Goal: Task Accomplishment & Management: Manage account settings

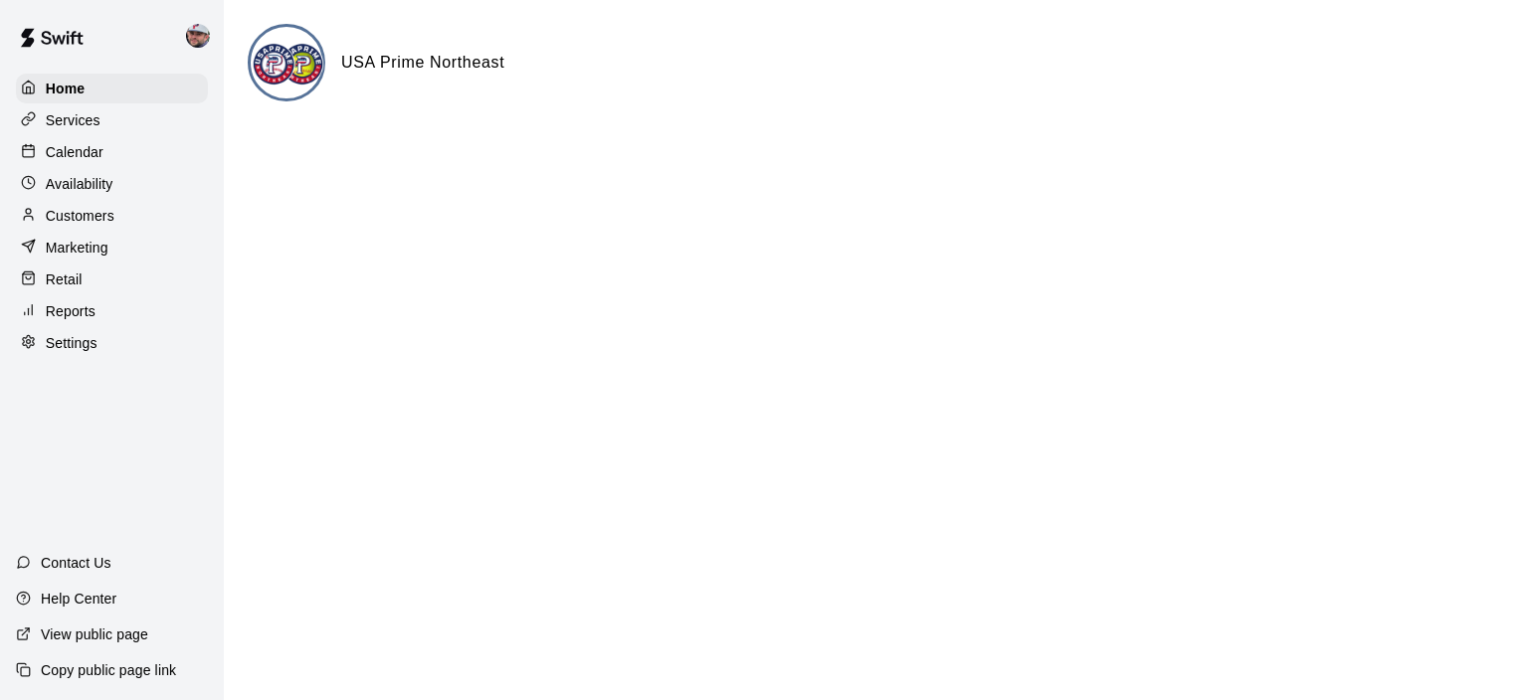
click at [80, 154] on p "Calendar" at bounding box center [75, 152] width 58 height 20
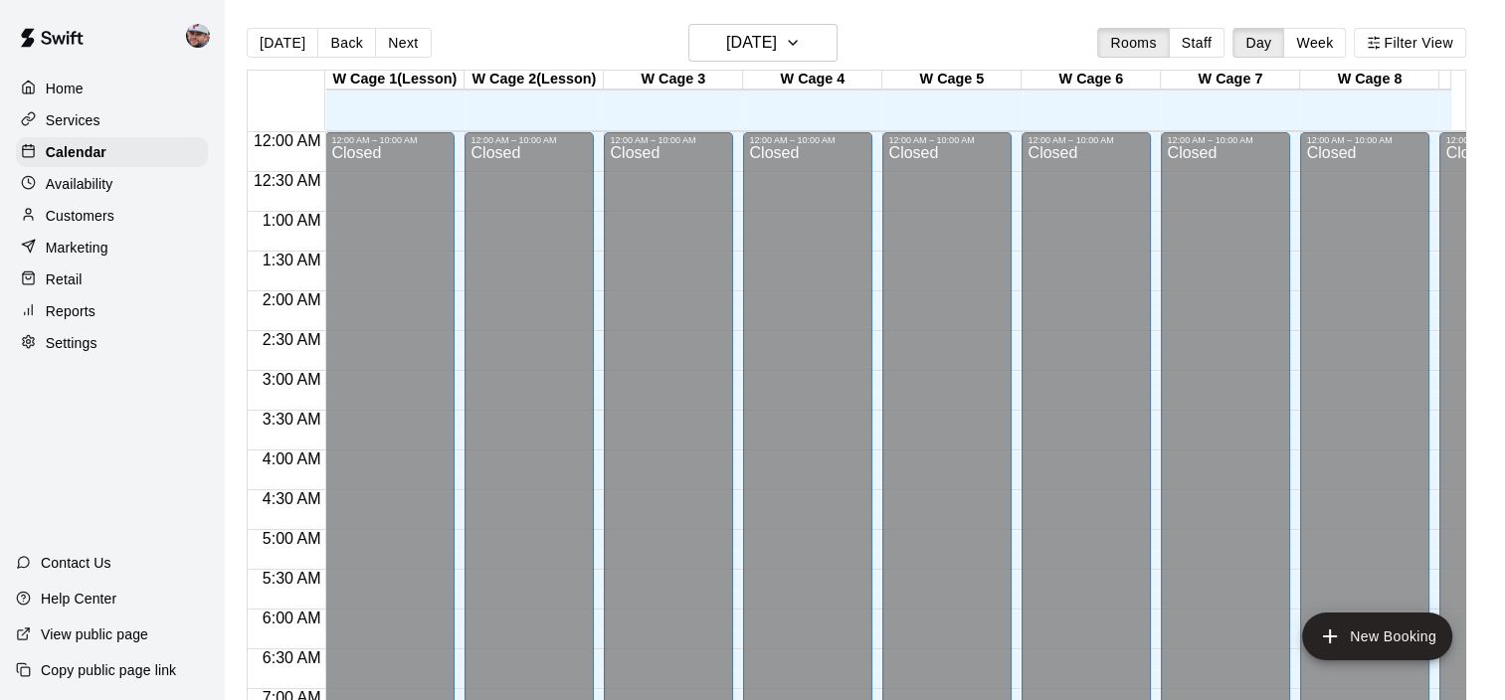
scroll to position [873, 0]
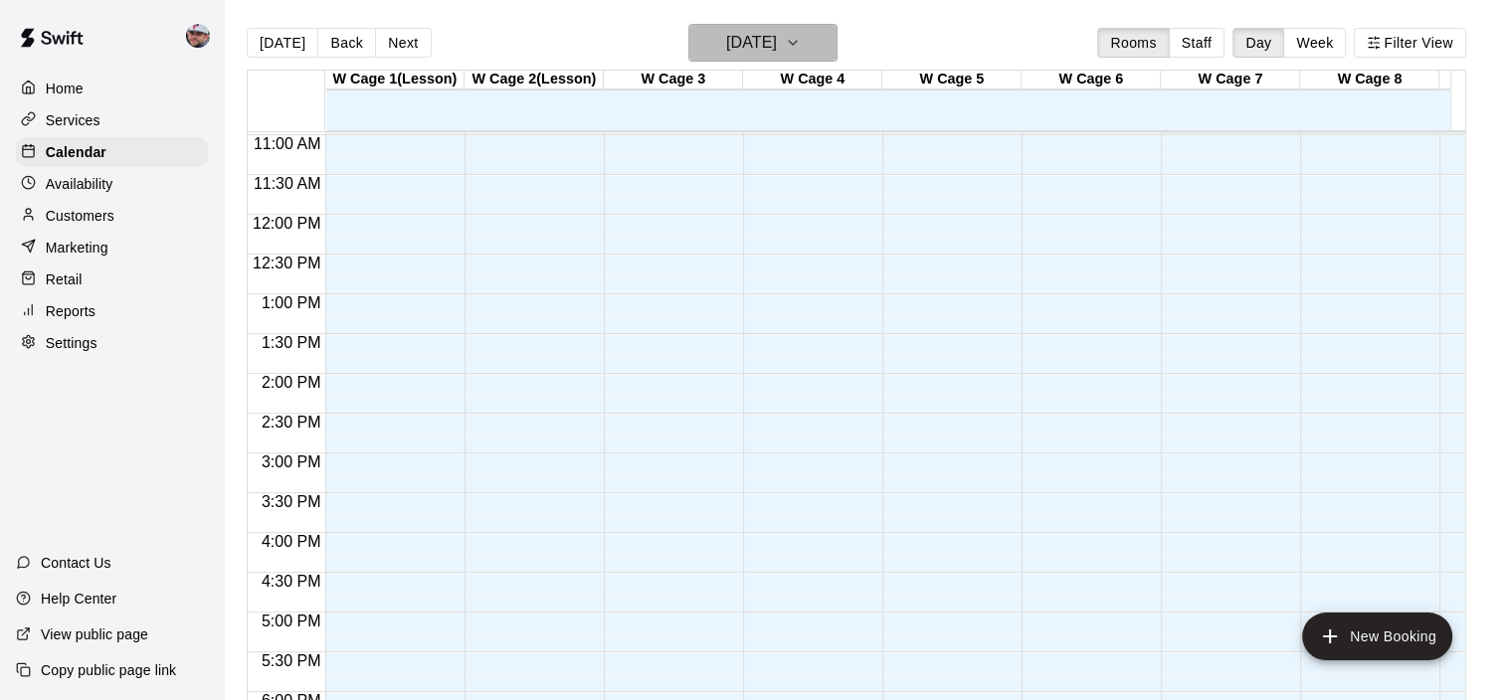
click at [761, 48] on h6 "[DATE]" at bounding box center [751, 43] width 51 height 28
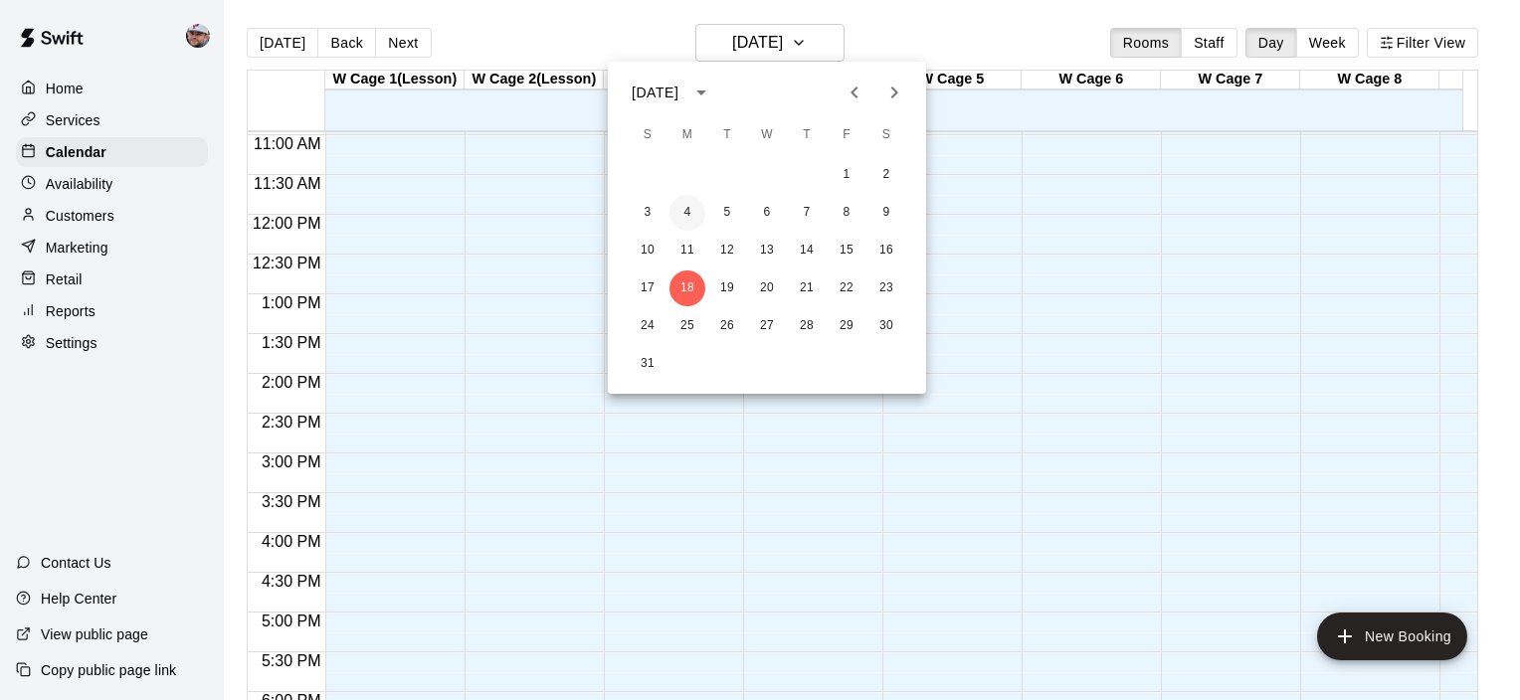
click at [684, 207] on button "4" at bounding box center [688, 213] width 36 height 36
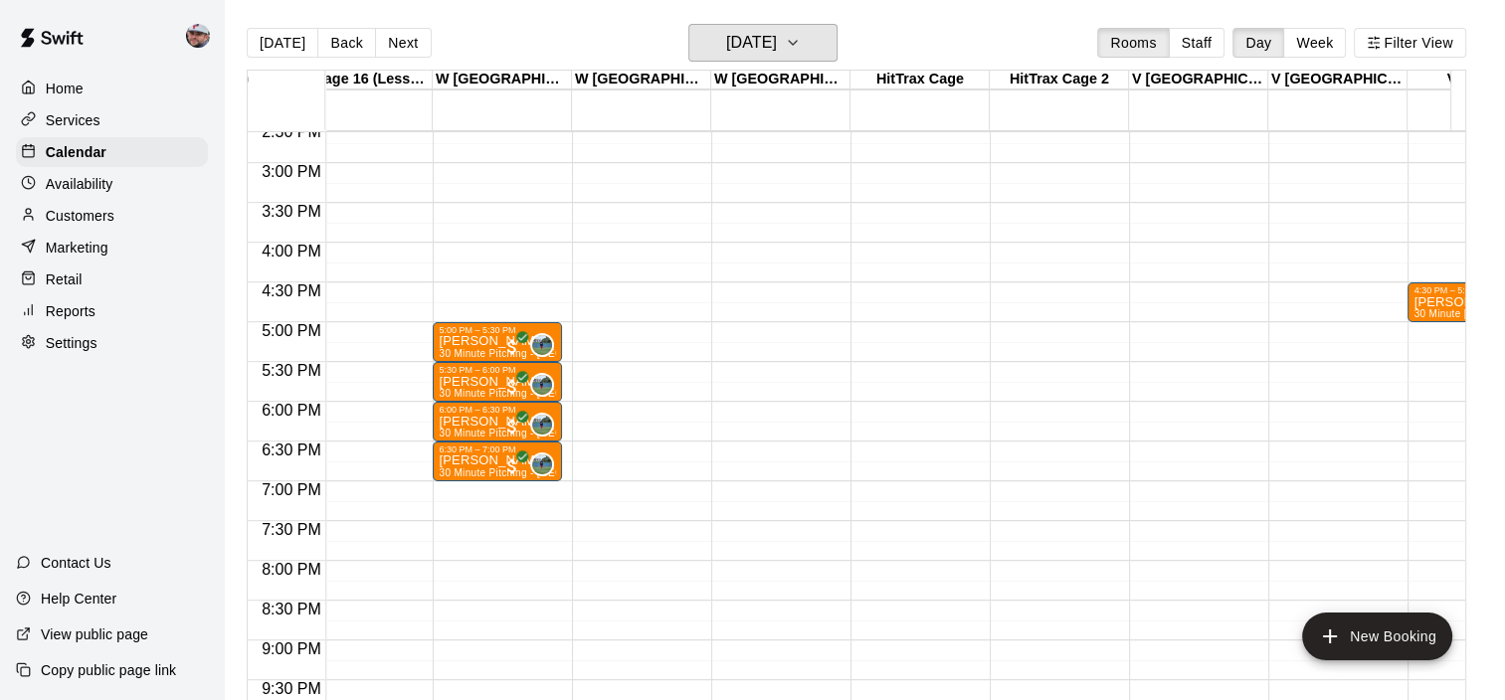
scroll to position [0, 0]
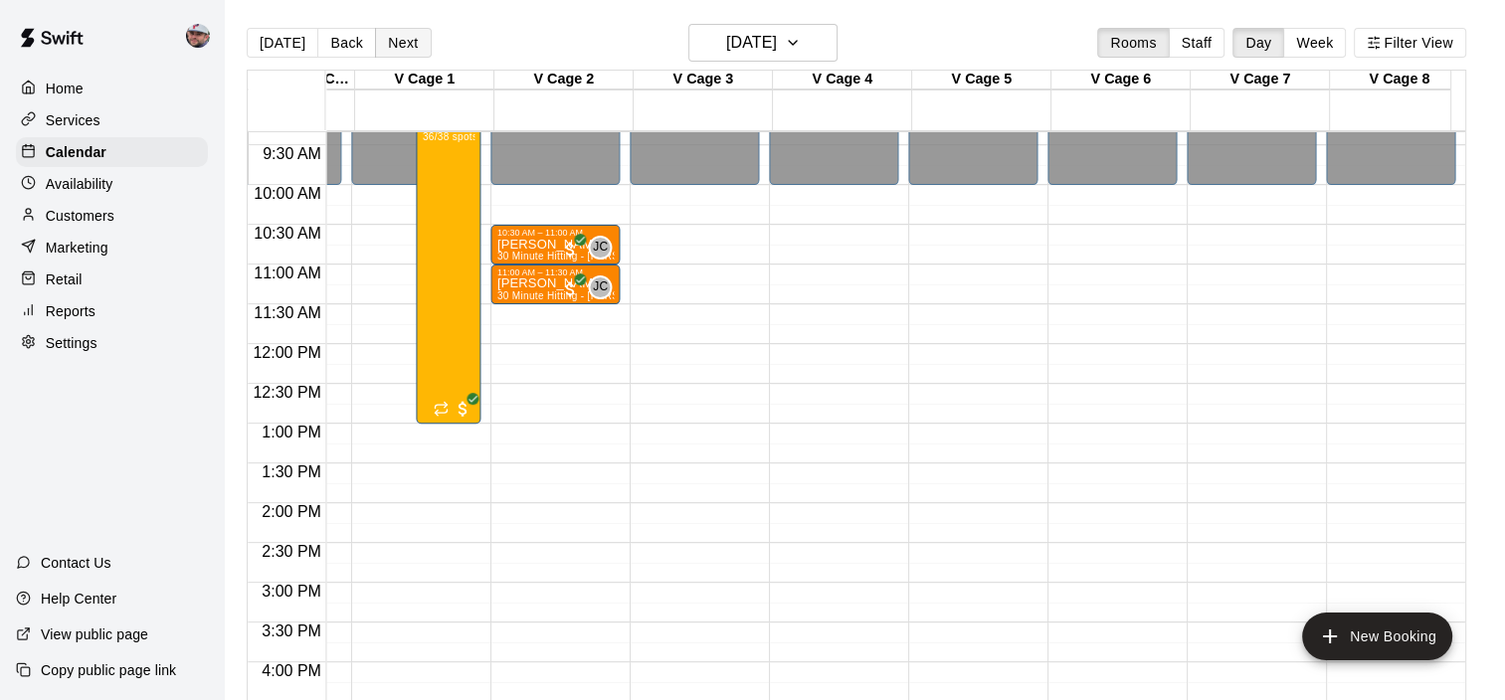
click at [396, 33] on button "Next" at bounding box center [403, 43] width 56 height 30
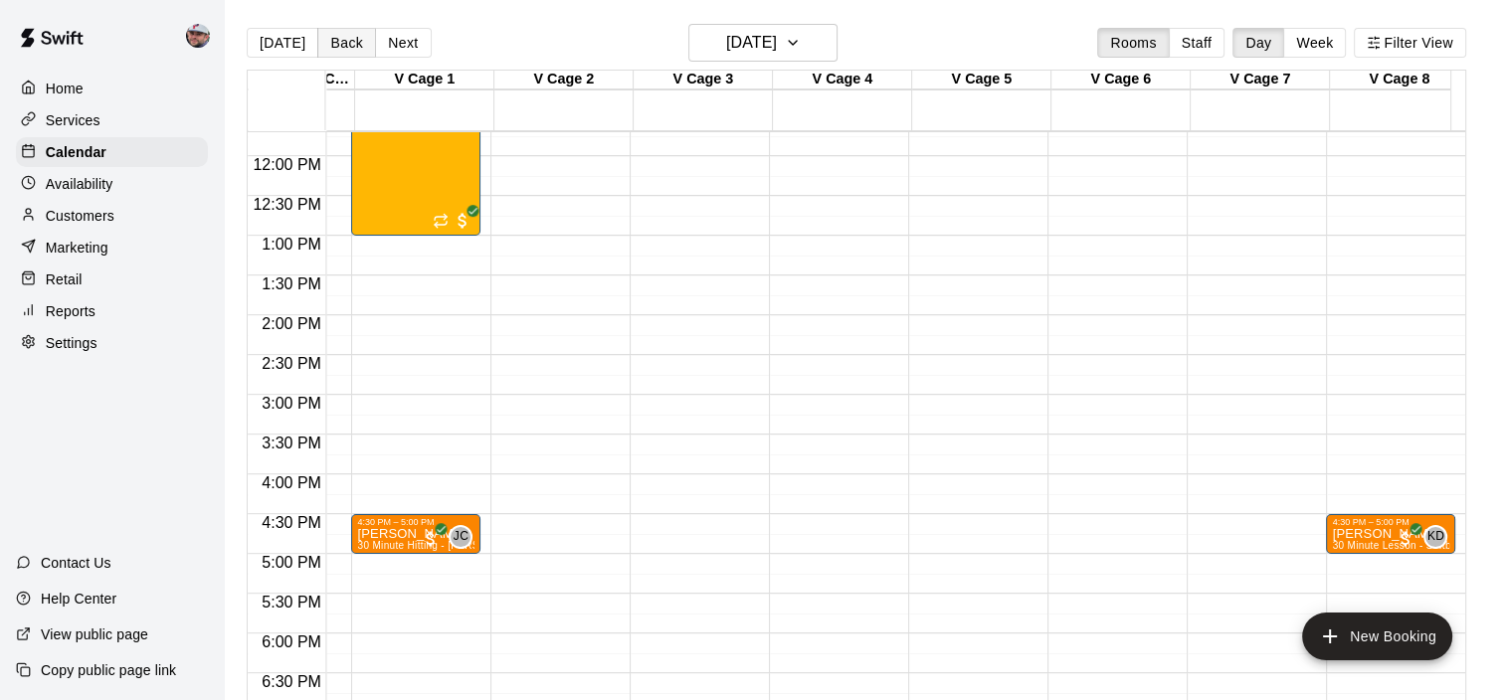
click at [334, 35] on button "Back" at bounding box center [346, 43] width 59 height 30
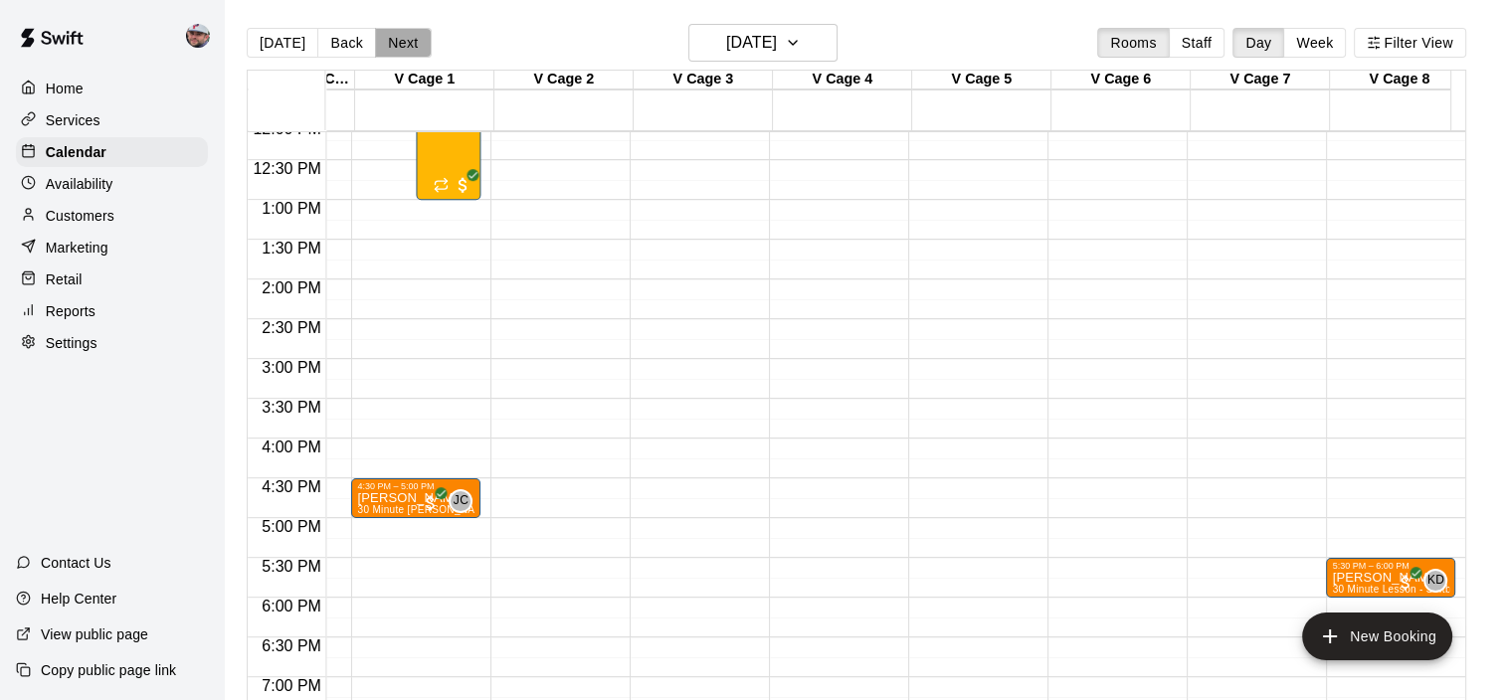
click at [393, 44] on button "Next" at bounding box center [403, 43] width 56 height 30
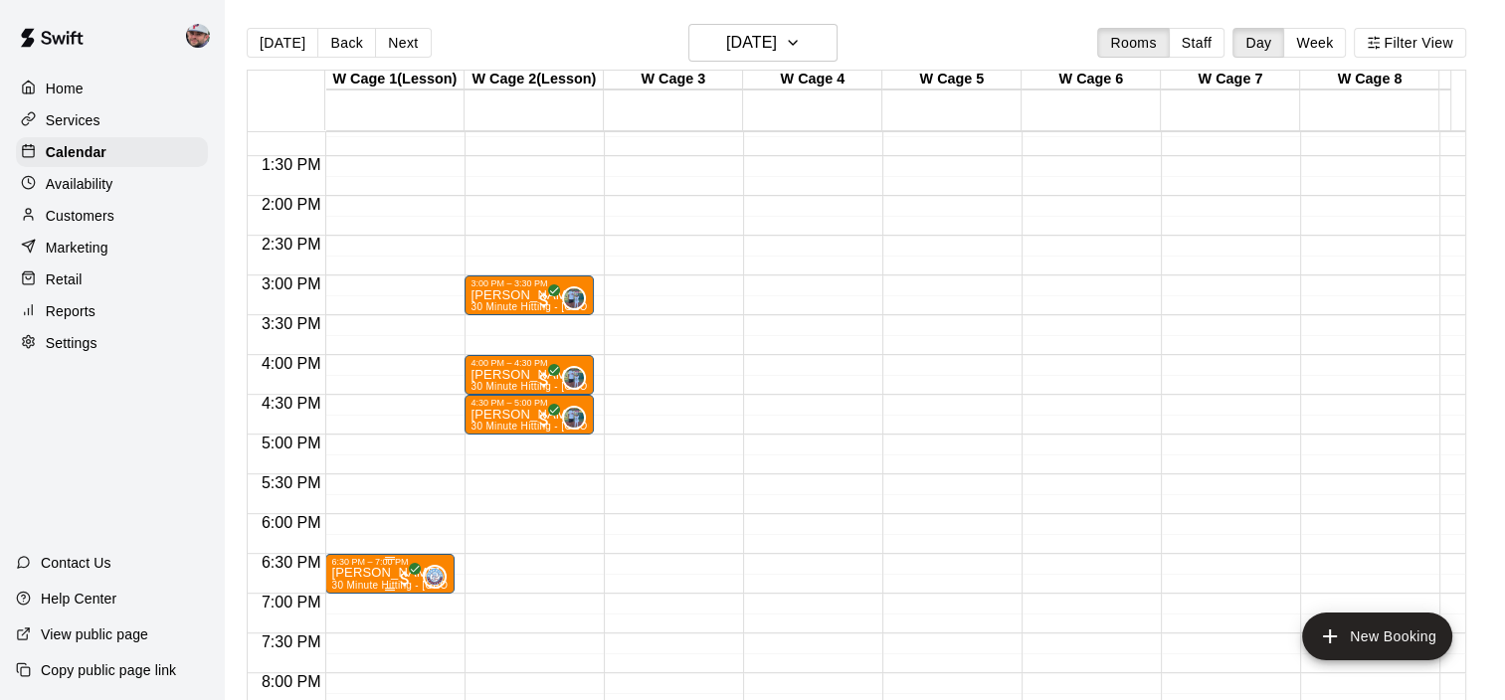
click at [382, 573] on p "[PERSON_NAME]" at bounding box center [389, 573] width 117 height 0
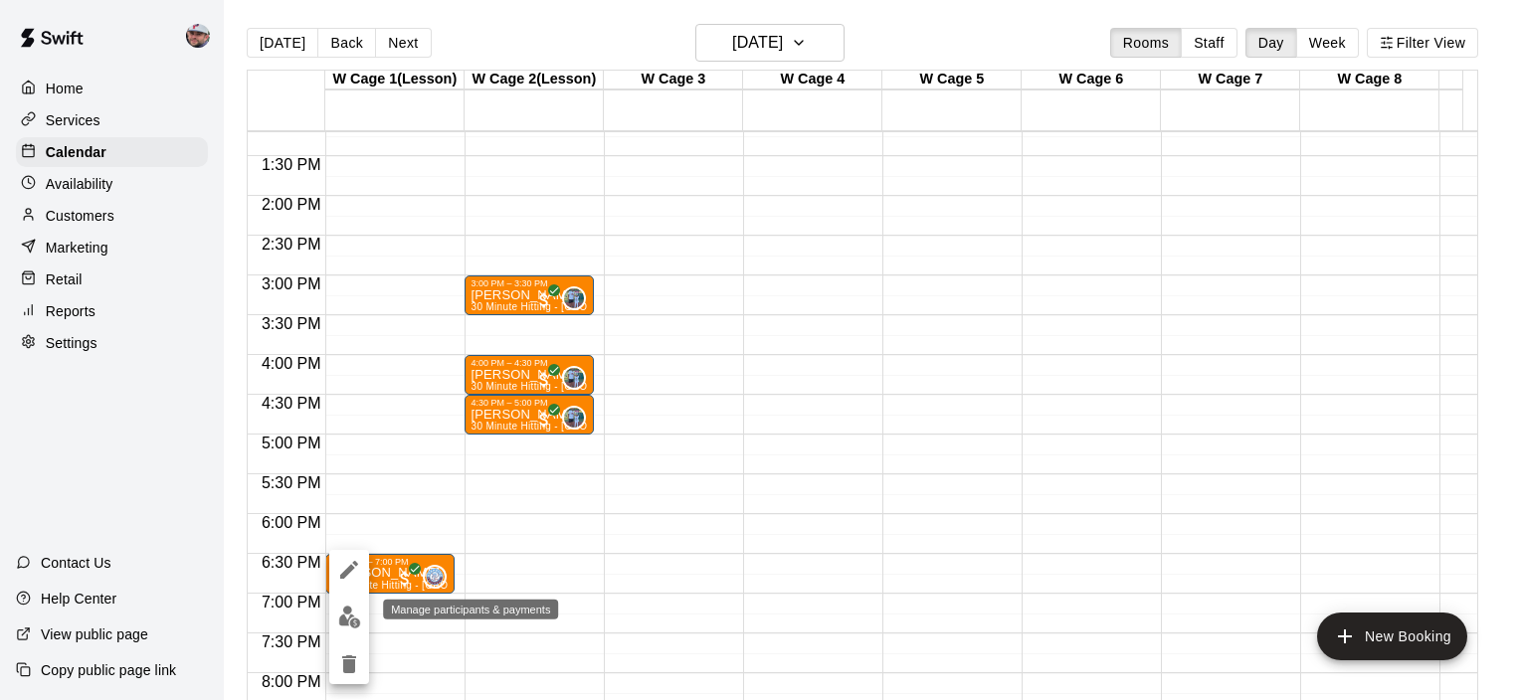
click at [346, 613] on img "edit" at bounding box center [349, 617] width 23 height 23
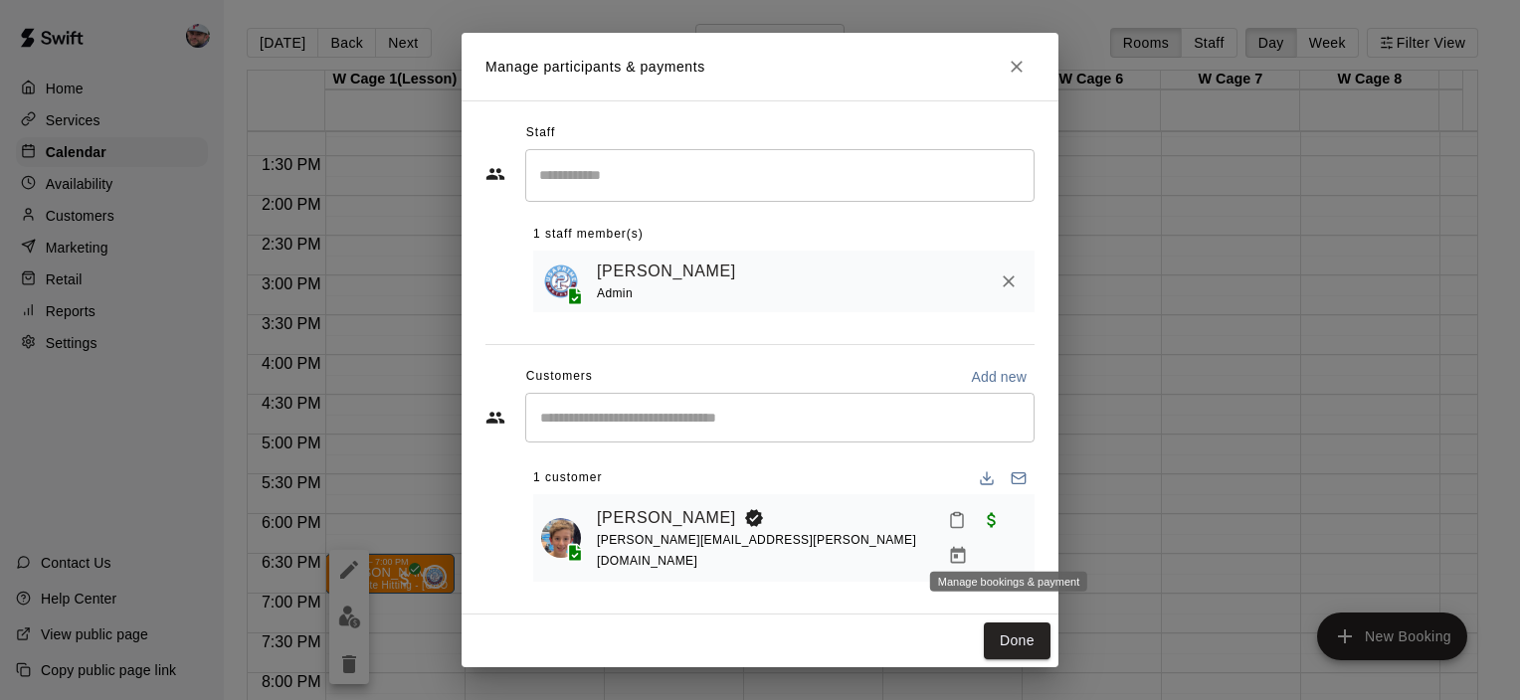
click at [966, 547] on icon "Manage bookings & payment" at bounding box center [958, 555] width 15 height 17
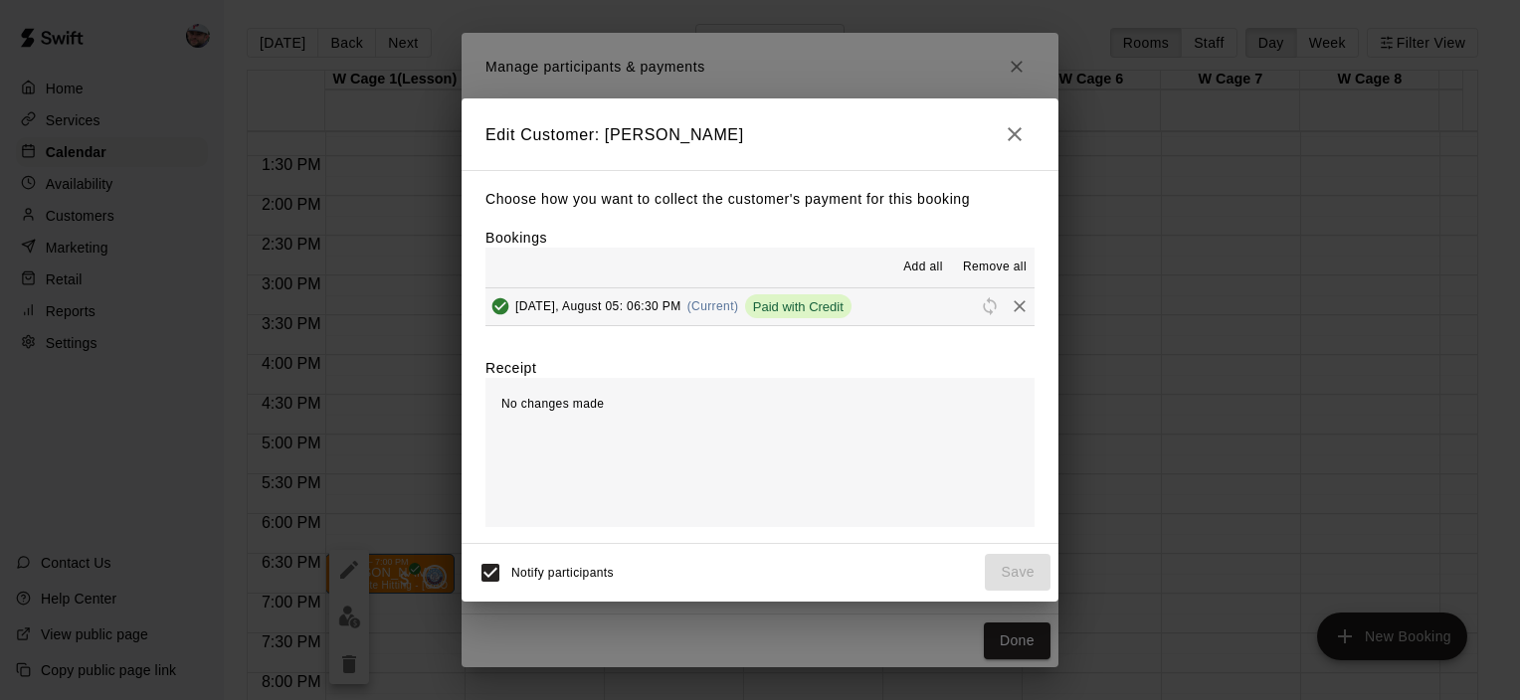
click at [1010, 301] on icon "Remove" at bounding box center [1020, 307] width 20 height 20
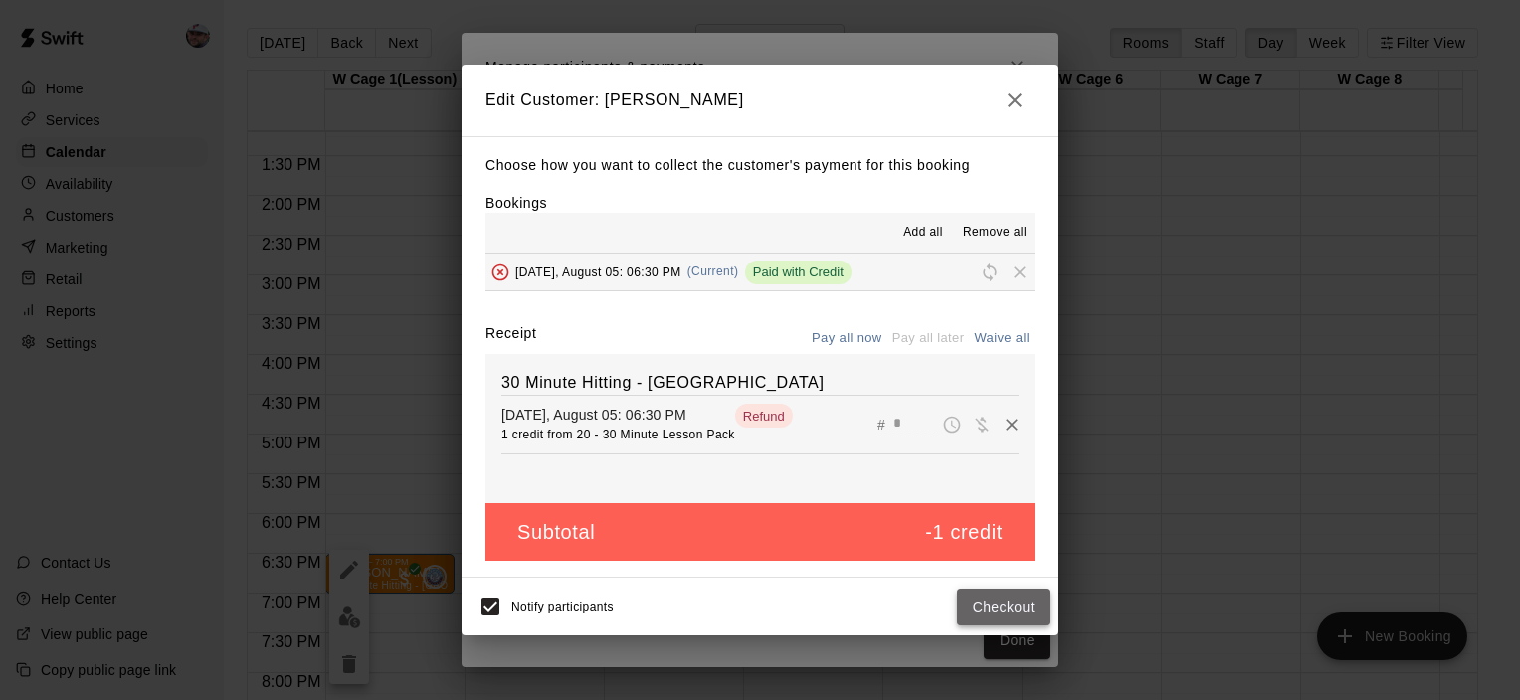
click at [995, 603] on button "Checkout" at bounding box center [1004, 607] width 94 height 37
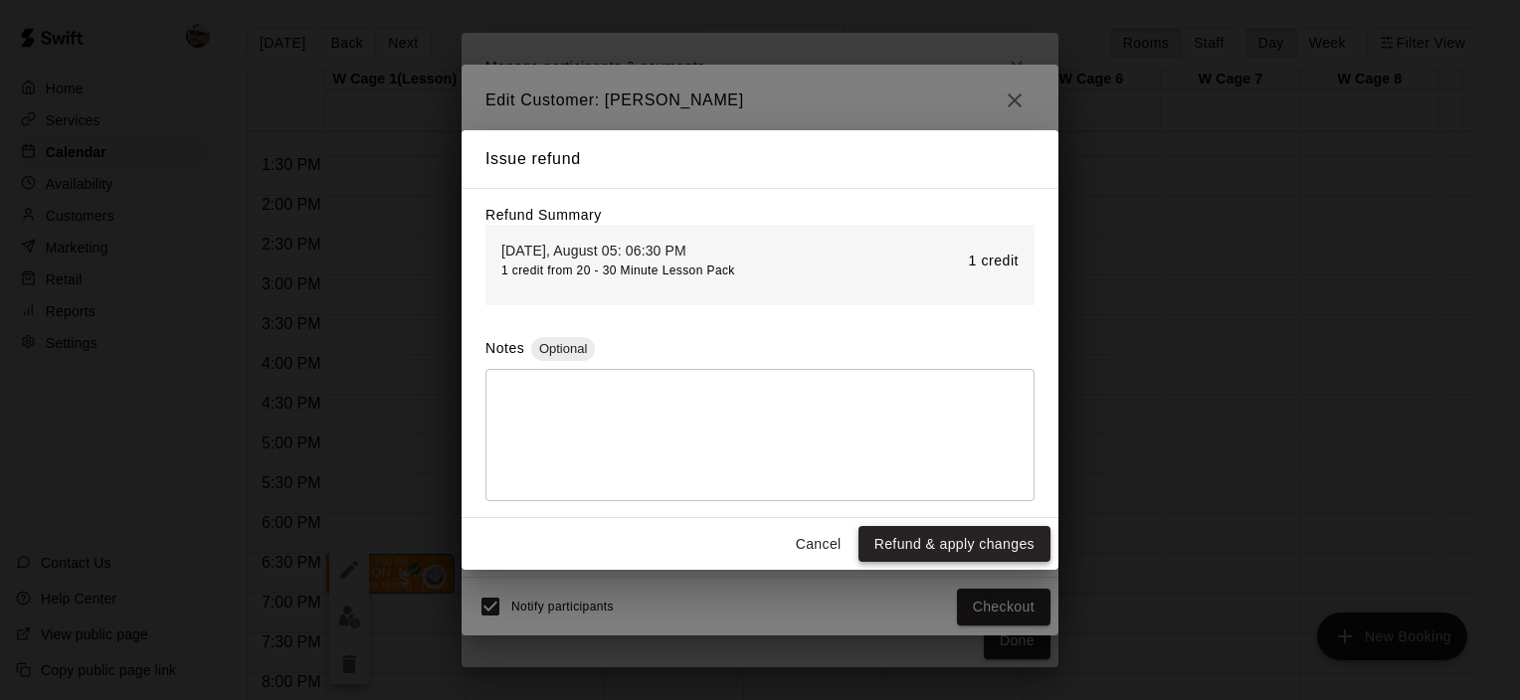
click at [983, 534] on button "Refund & apply changes" at bounding box center [955, 544] width 192 height 37
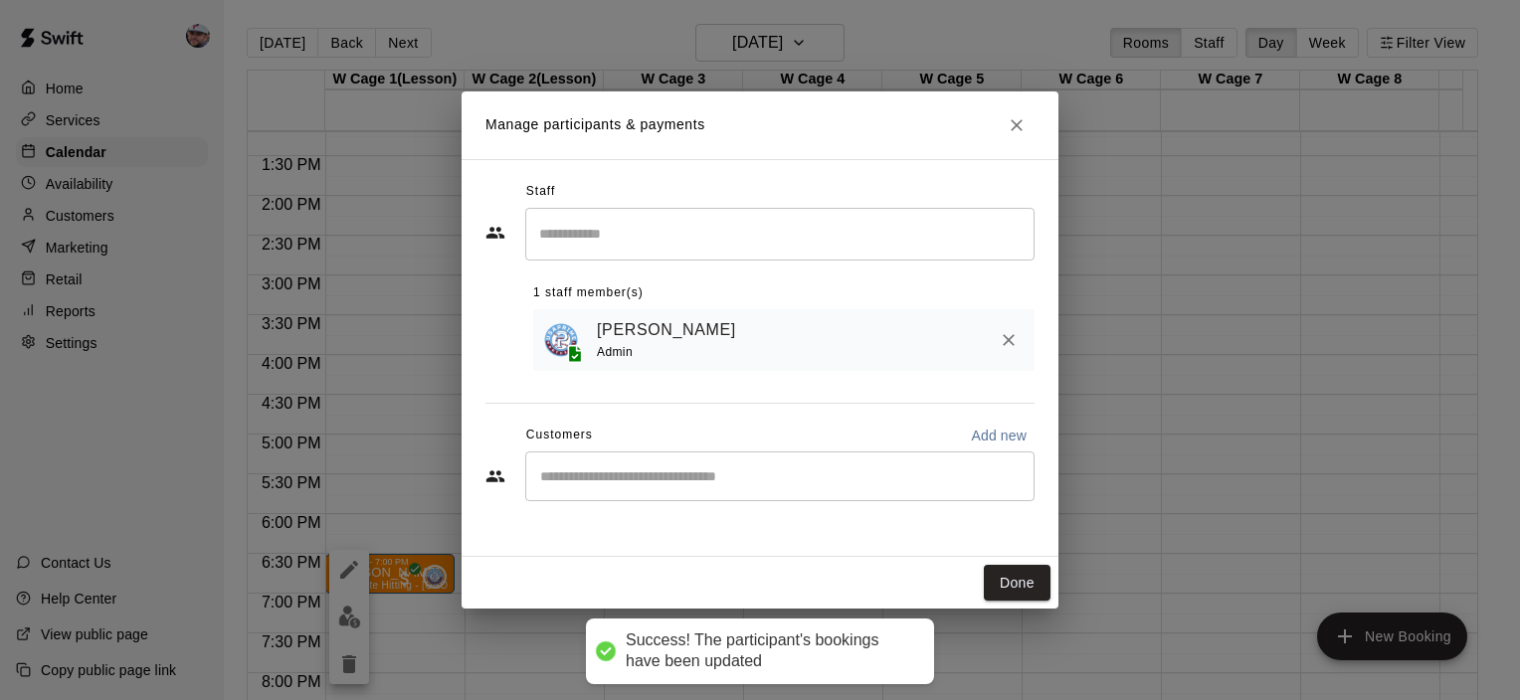
click at [990, 584] on button "Done" at bounding box center [1017, 583] width 67 height 37
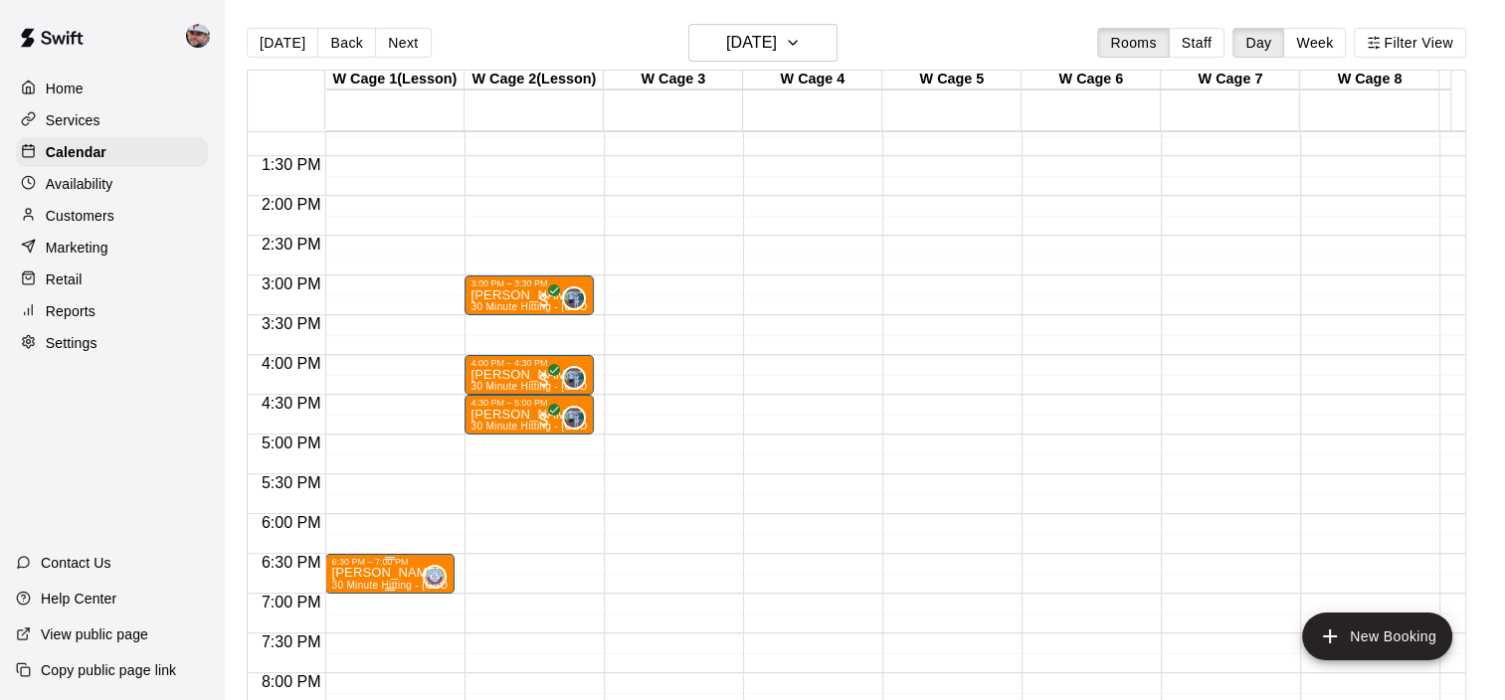
click at [378, 573] on p "[PERSON_NAME]" at bounding box center [389, 573] width 117 height 0
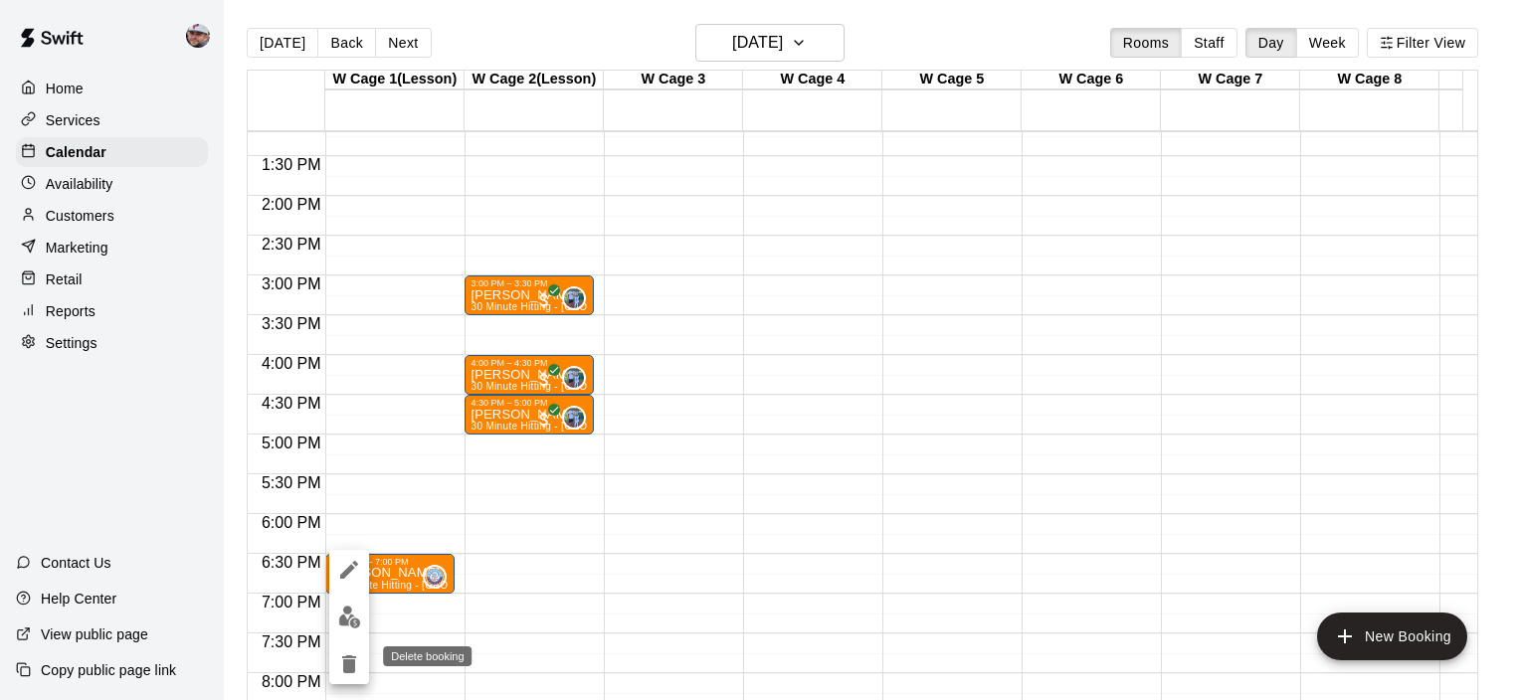
click at [345, 650] on button "delete" at bounding box center [349, 665] width 40 height 40
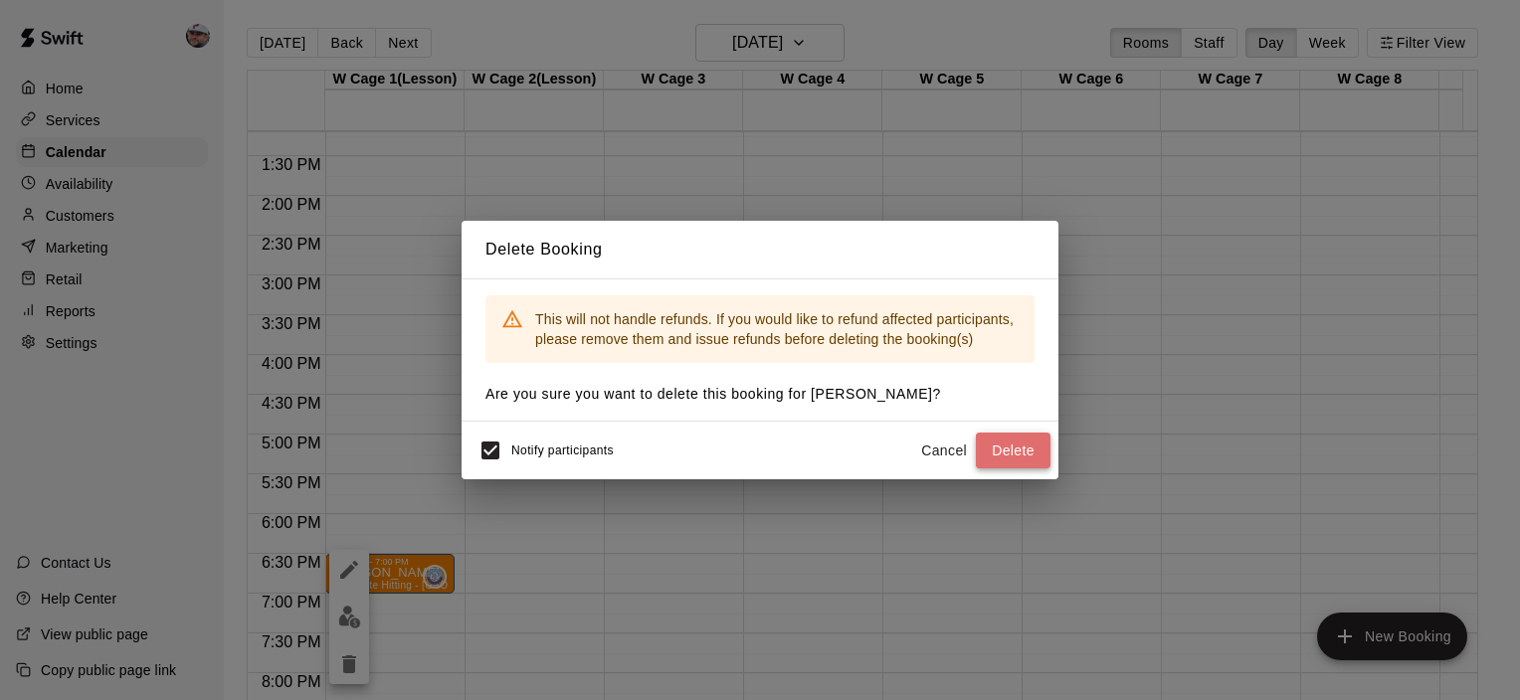
click at [1010, 447] on button "Delete" at bounding box center [1013, 451] width 75 height 37
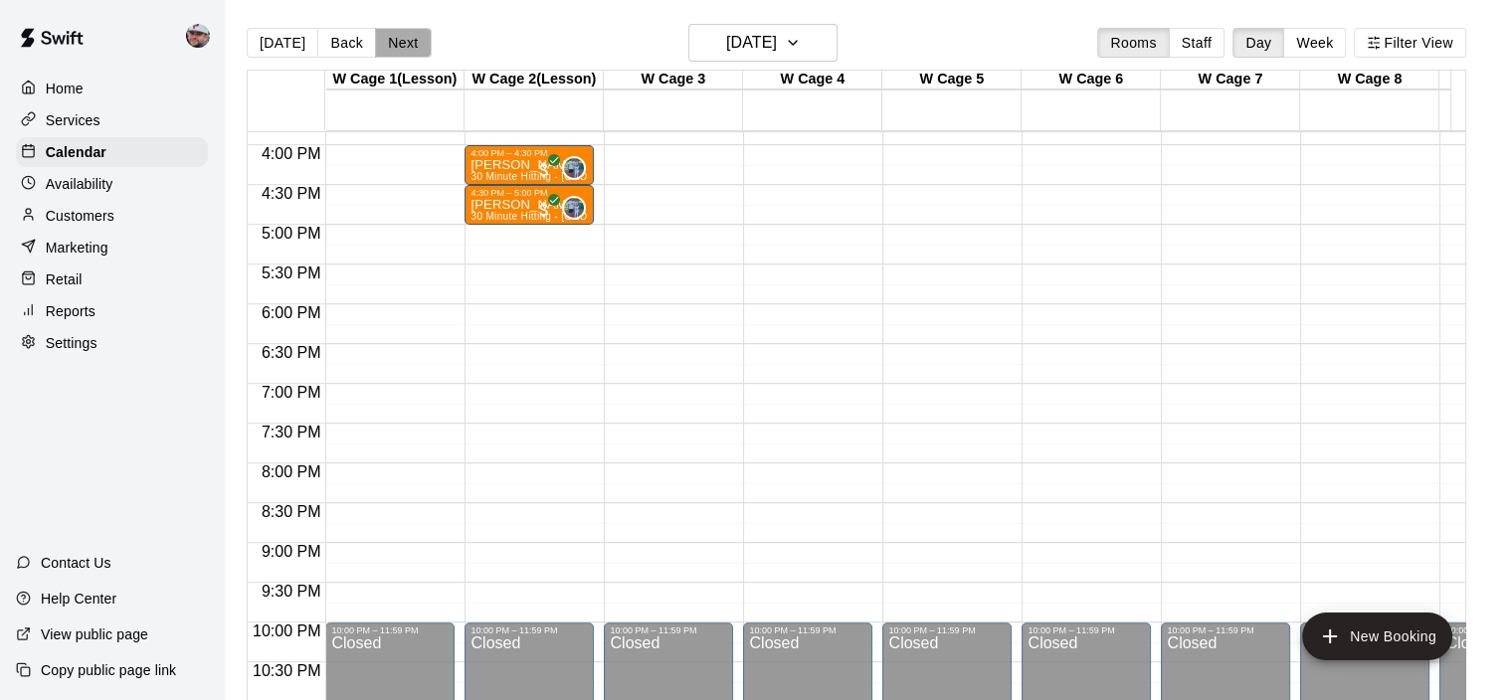
click at [393, 53] on button "Next" at bounding box center [403, 43] width 56 height 30
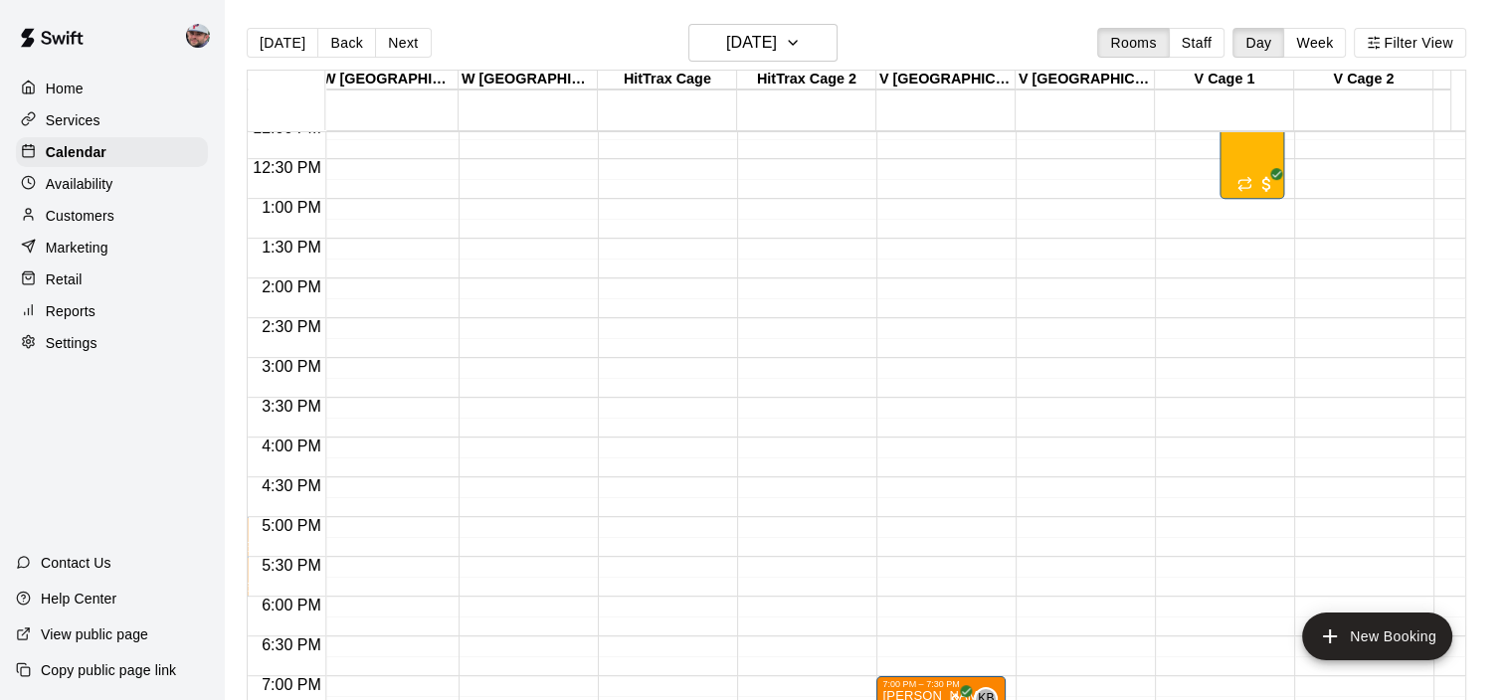
scroll to position [0, 2396]
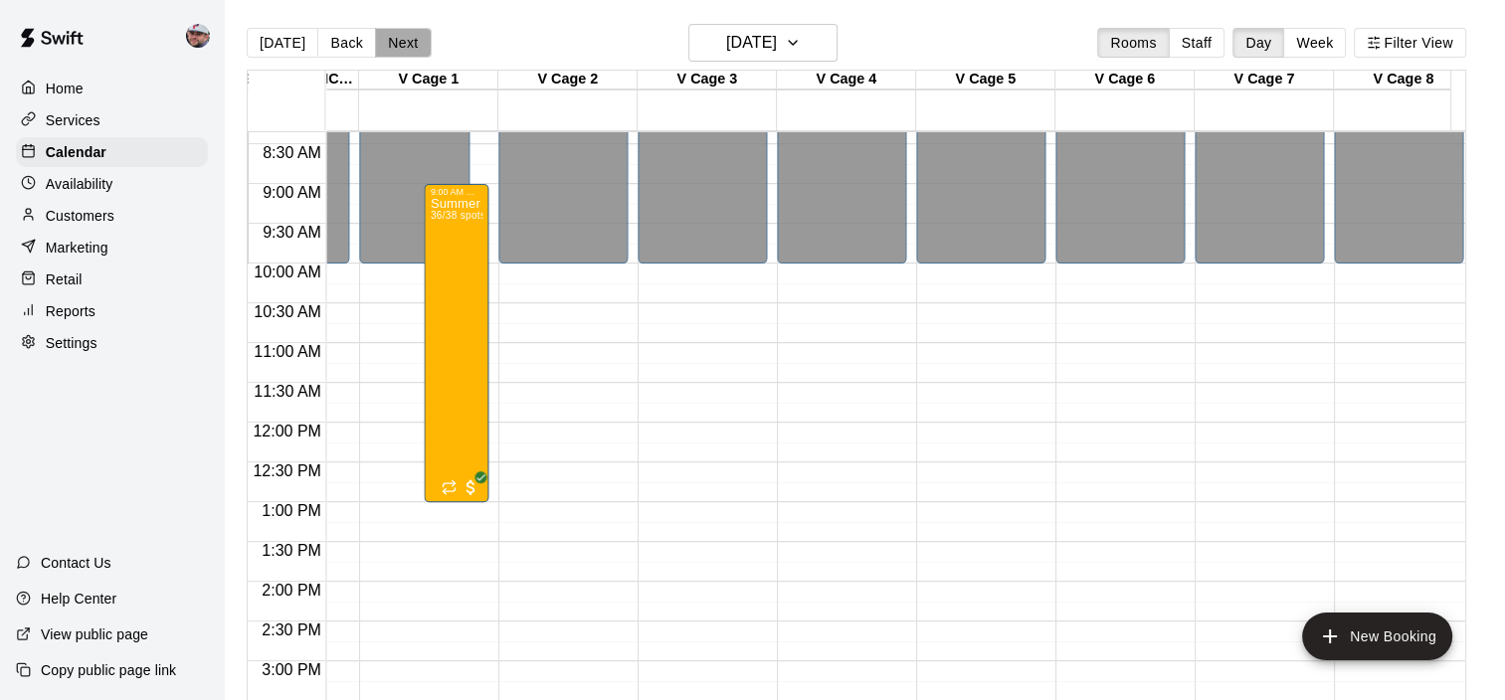
click at [385, 48] on button "Next" at bounding box center [403, 43] width 56 height 30
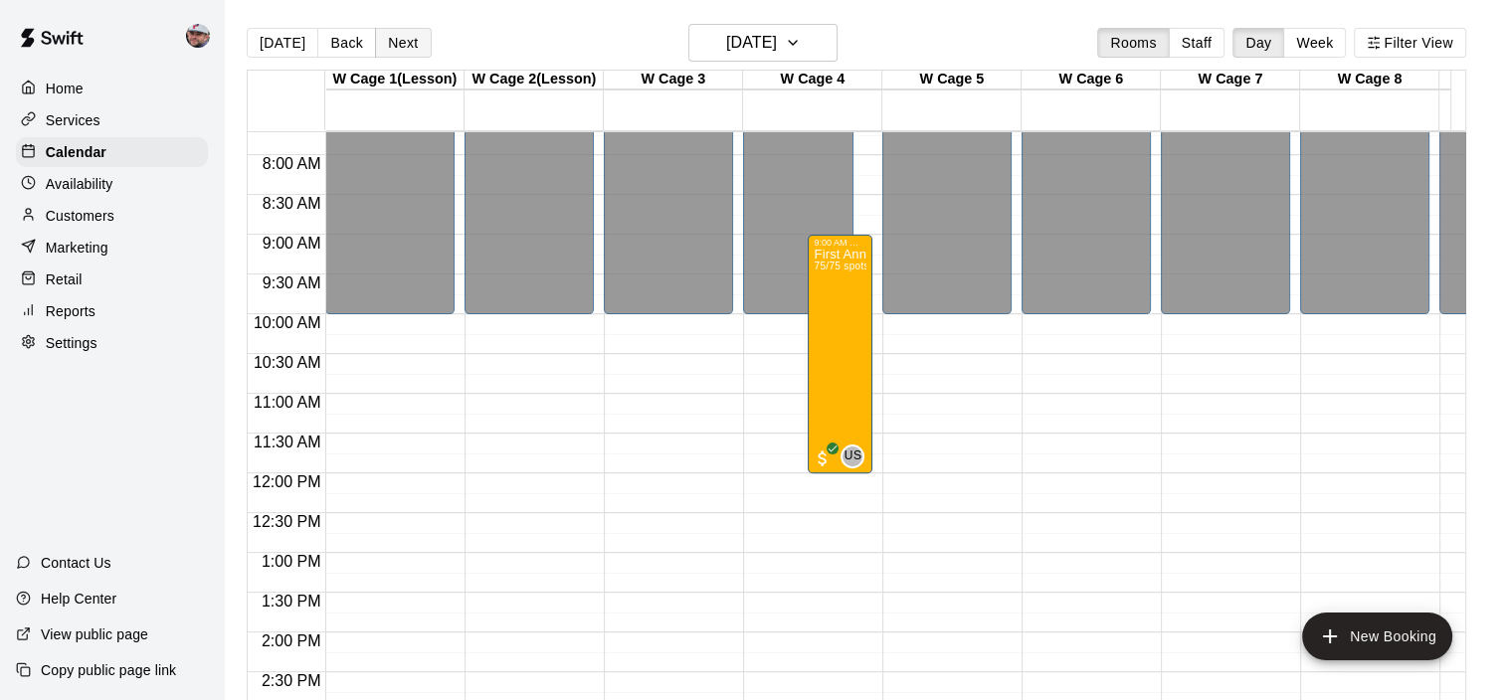
click at [396, 51] on button "Next" at bounding box center [403, 43] width 56 height 30
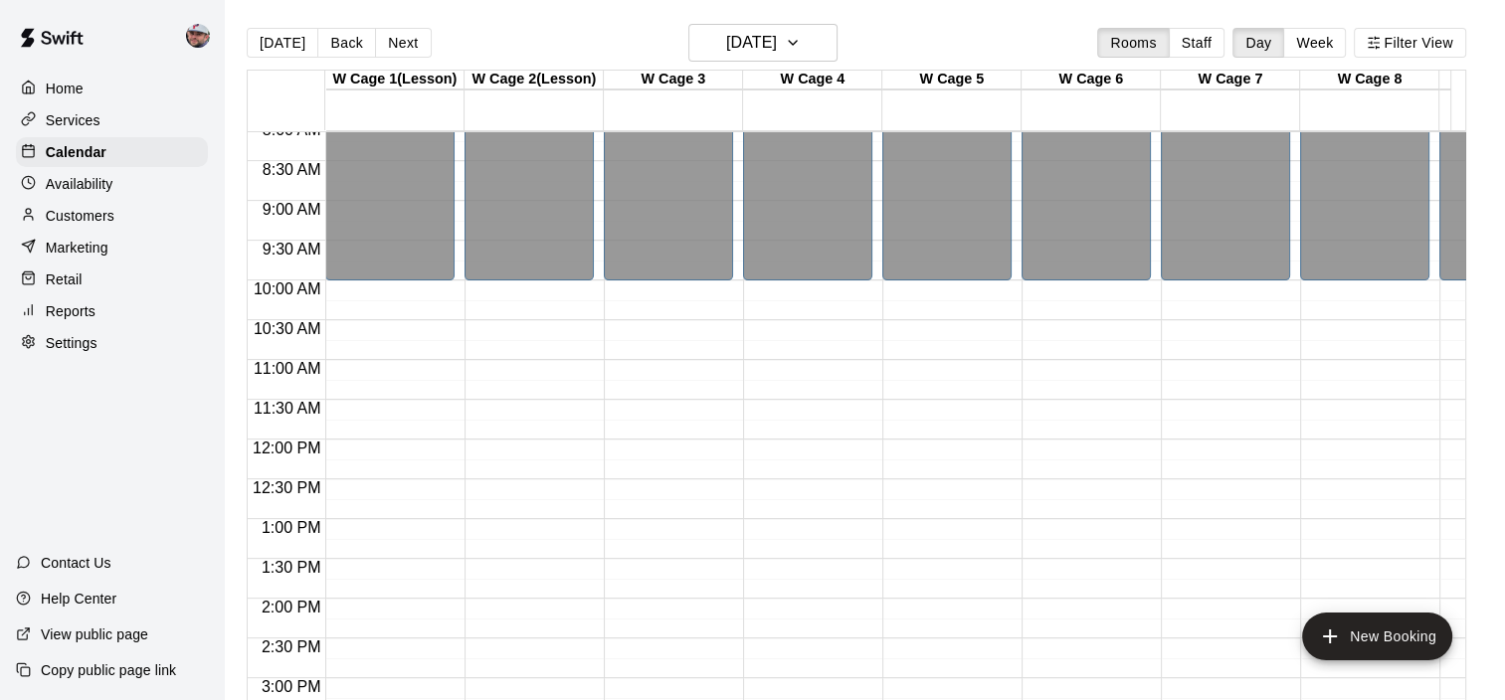
drag, startPoint x: 395, startPoint y: 48, endPoint x: 381, endPoint y: 40, distance: 16.0
click at [381, 40] on button "Next" at bounding box center [403, 43] width 56 height 30
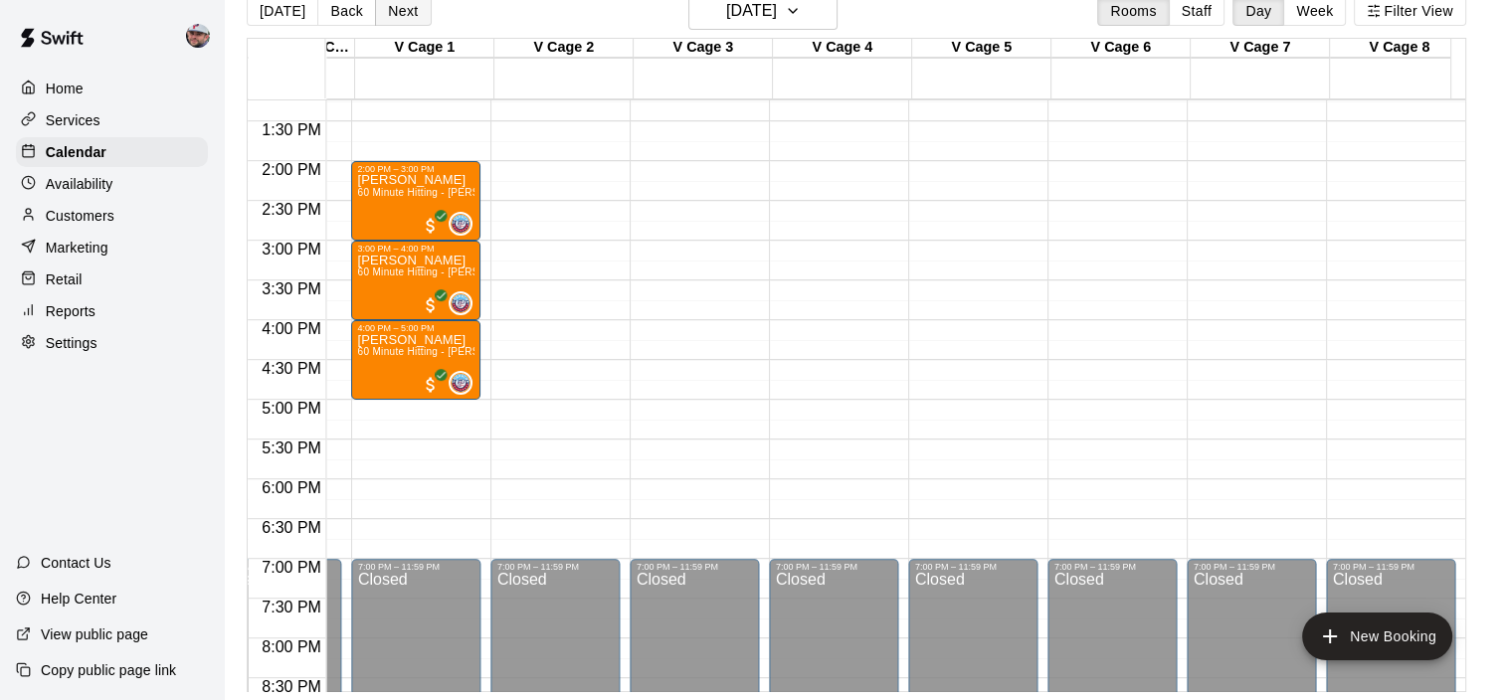
click at [399, 8] on button "Next" at bounding box center [403, 11] width 56 height 30
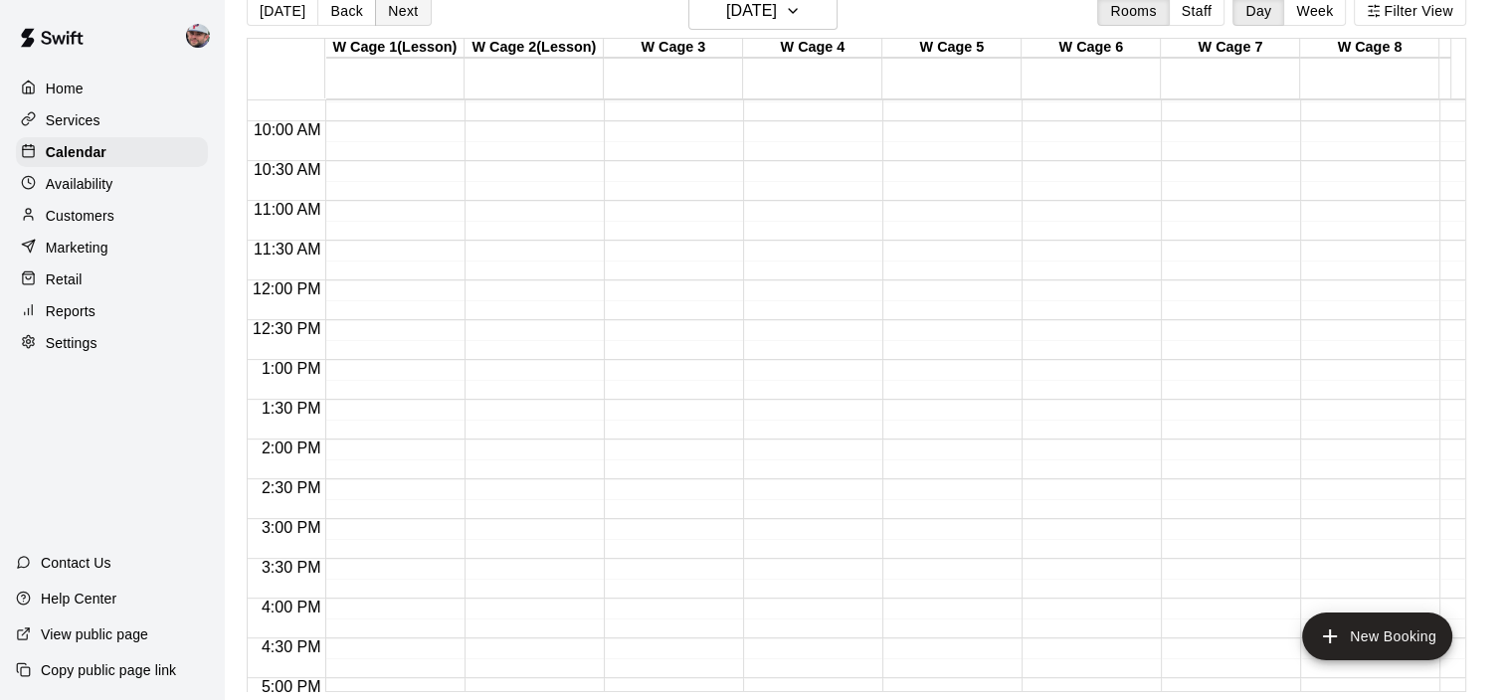
click at [392, 10] on button "Next" at bounding box center [403, 11] width 56 height 30
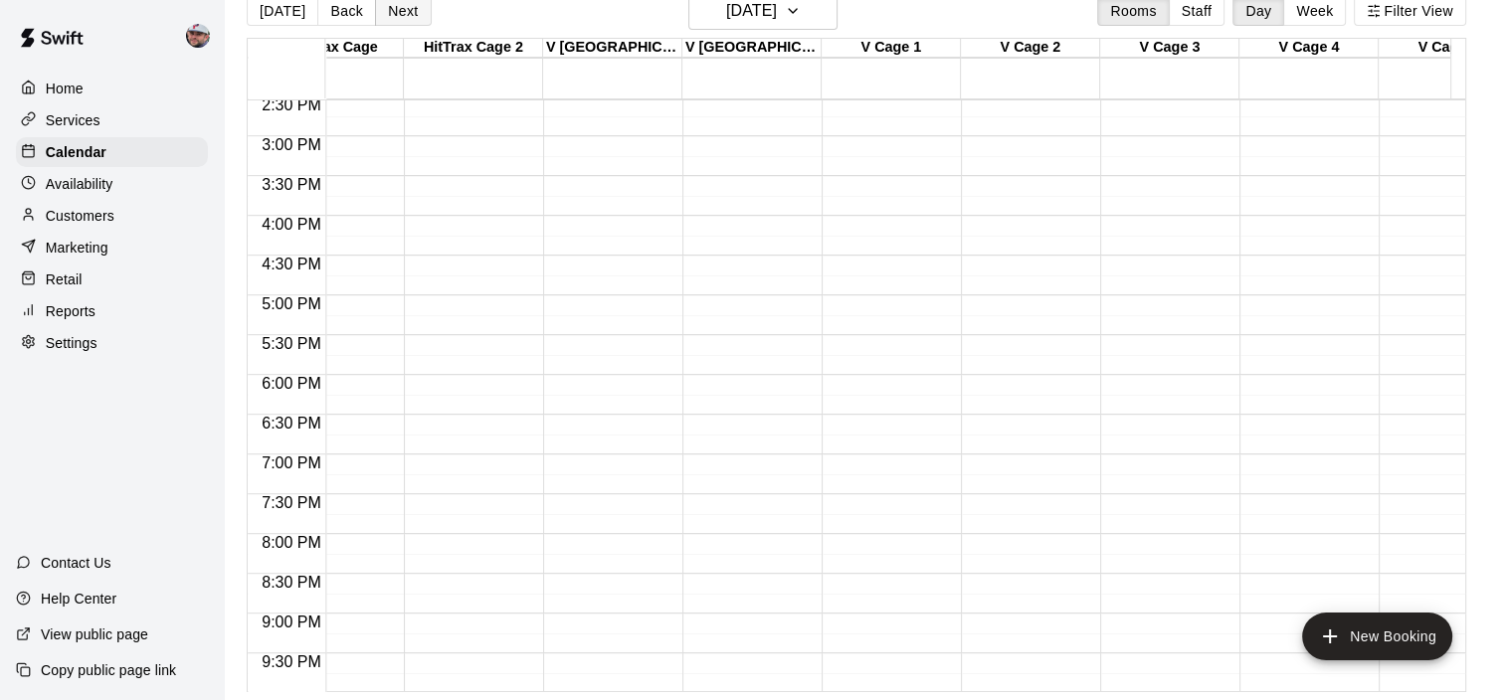
click at [406, 9] on button "Next" at bounding box center [403, 11] width 56 height 30
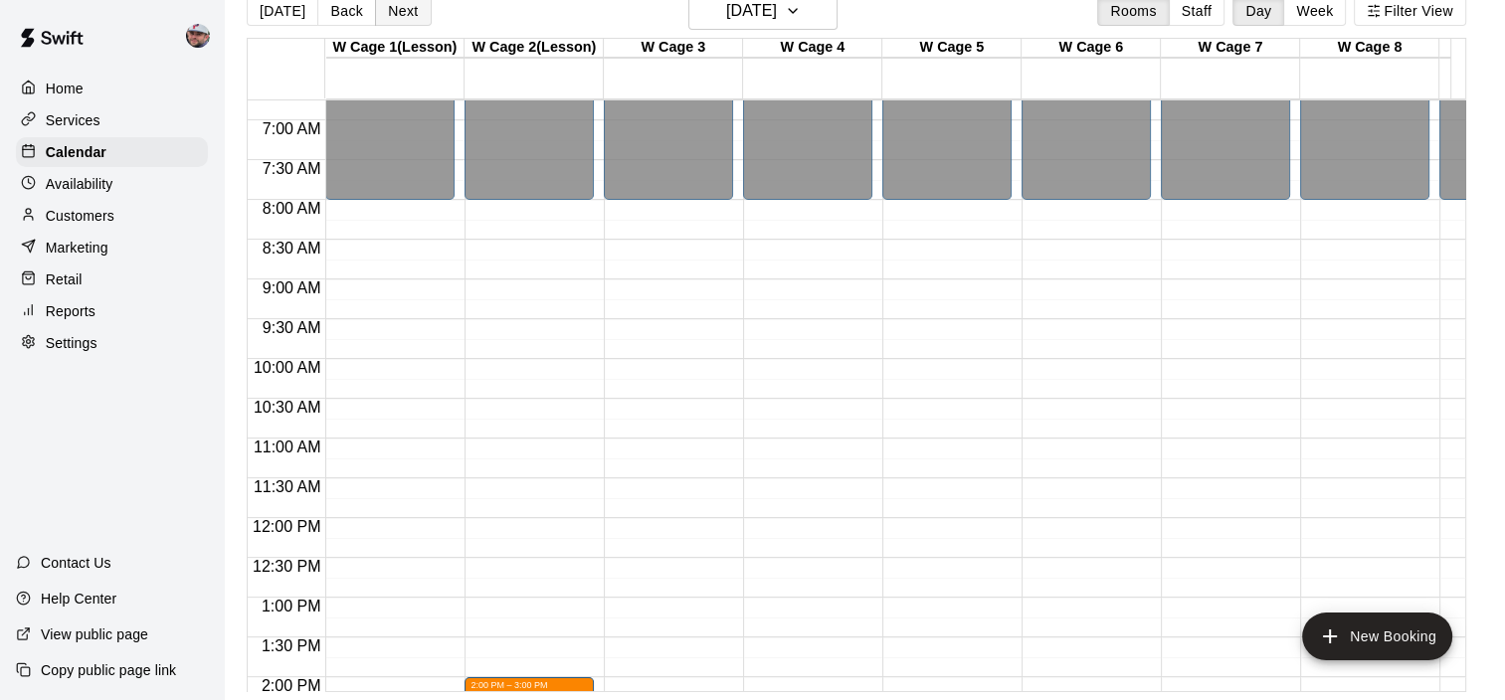
click at [395, 6] on button "Next" at bounding box center [403, 11] width 56 height 30
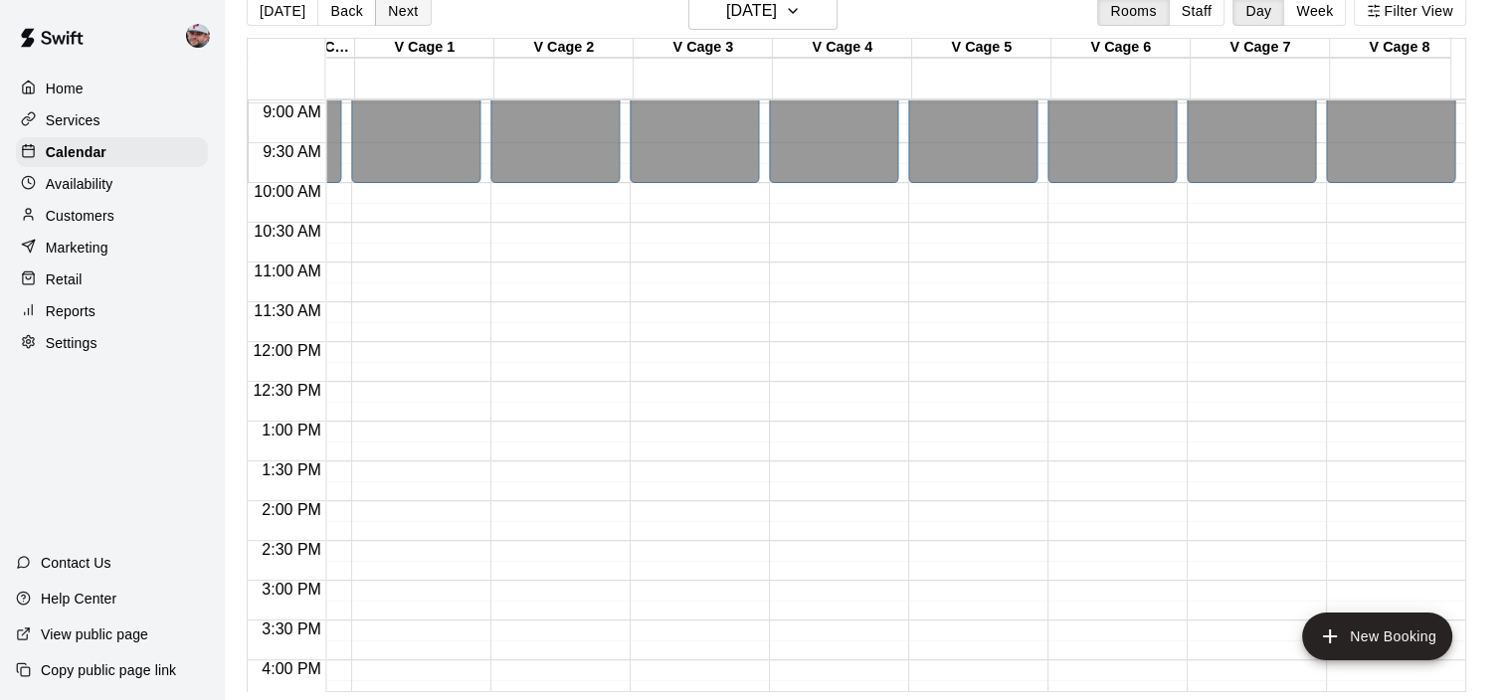
click at [381, 8] on button "Next" at bounding box center [403, 11] width 56 height 30
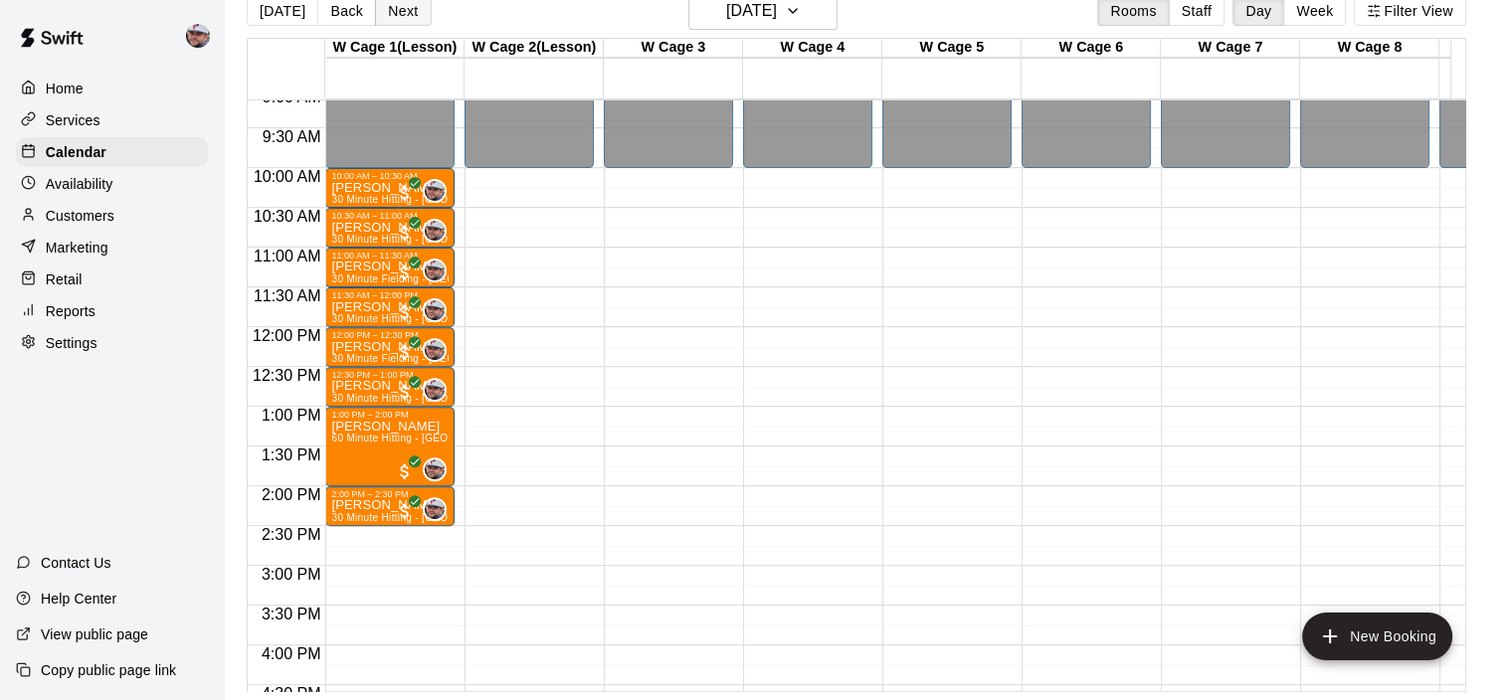
click at [397, 11] on button "Next" at bounding box center [403, 11] width 56 height 30
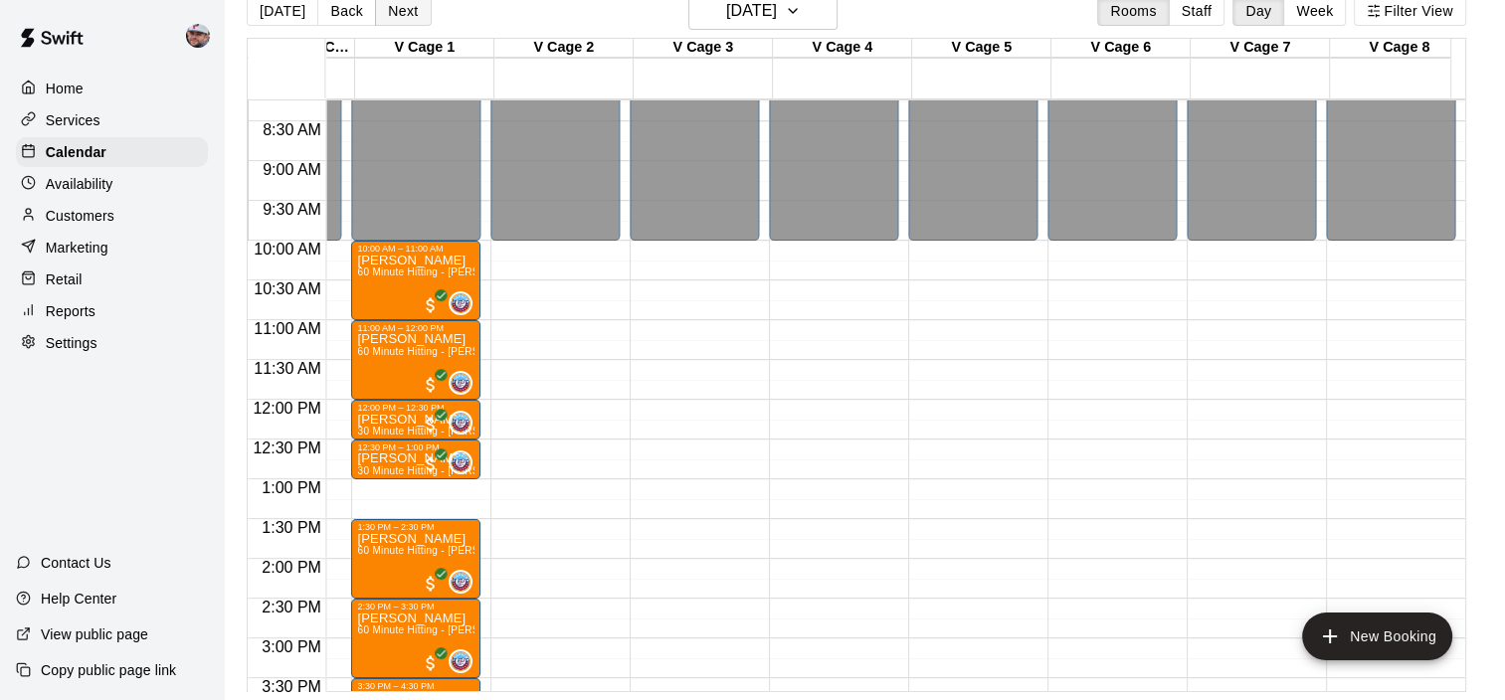
click at [402, 23] on button "Next" at bounding box center [403, 11] width 56 height 30
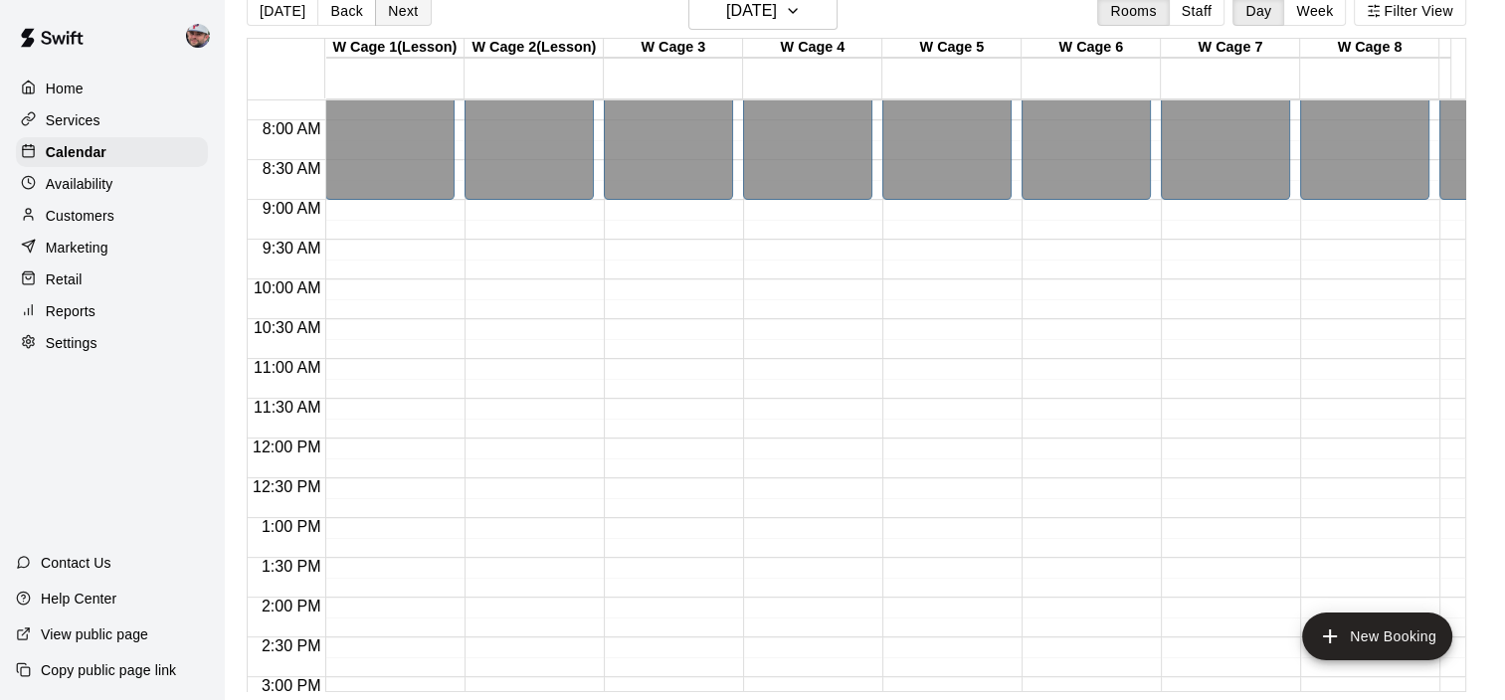
click at [393, 4] on button "Next" at bounding box center [403, 11] width 56 height 30
